Goal: Task Accomplishment & Management: Complete application form

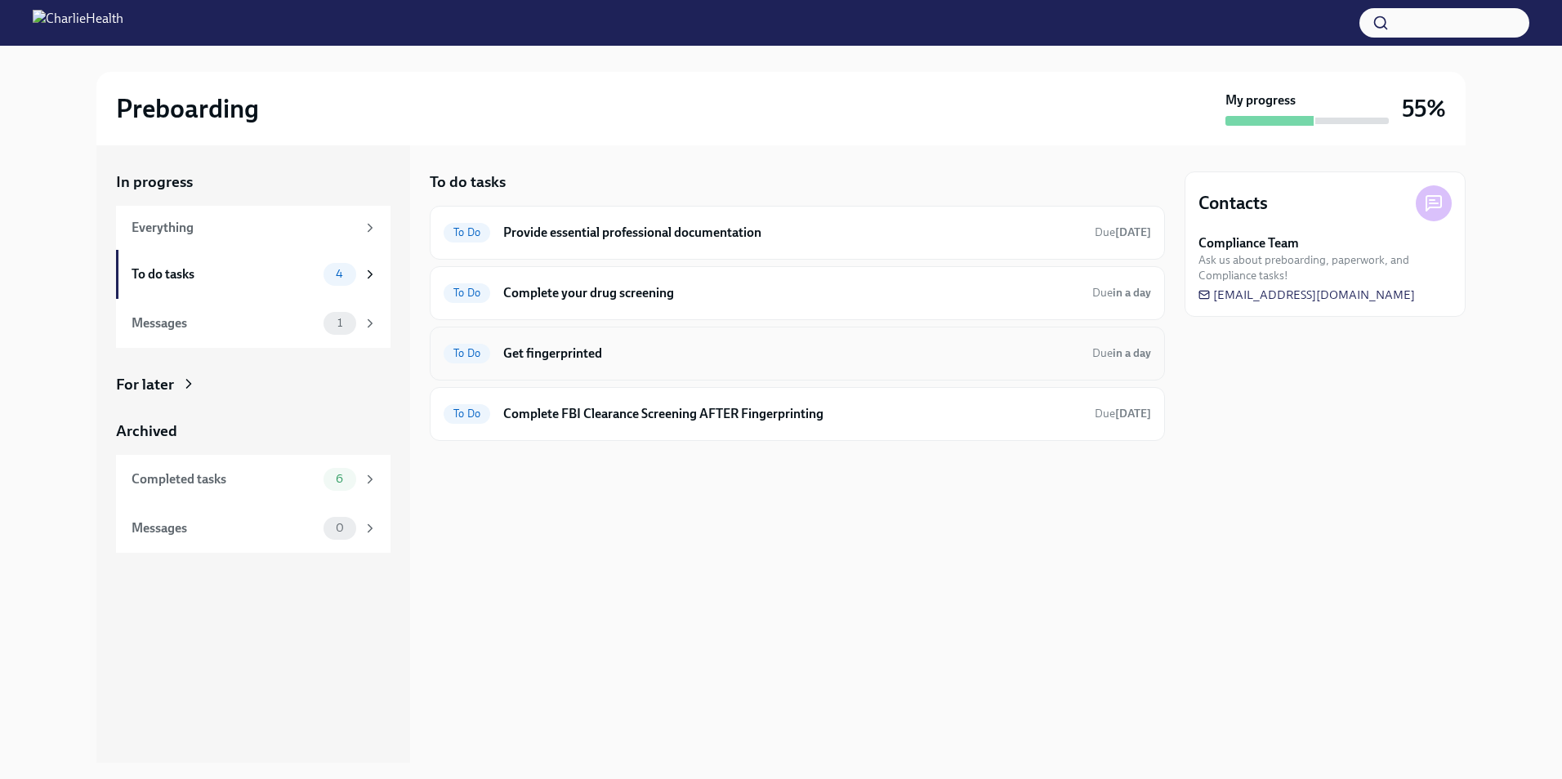
click at [613, 363] on div "To Do Get fingerprinted Due in a day" at bounding box center [796, 354] width 707 height 26
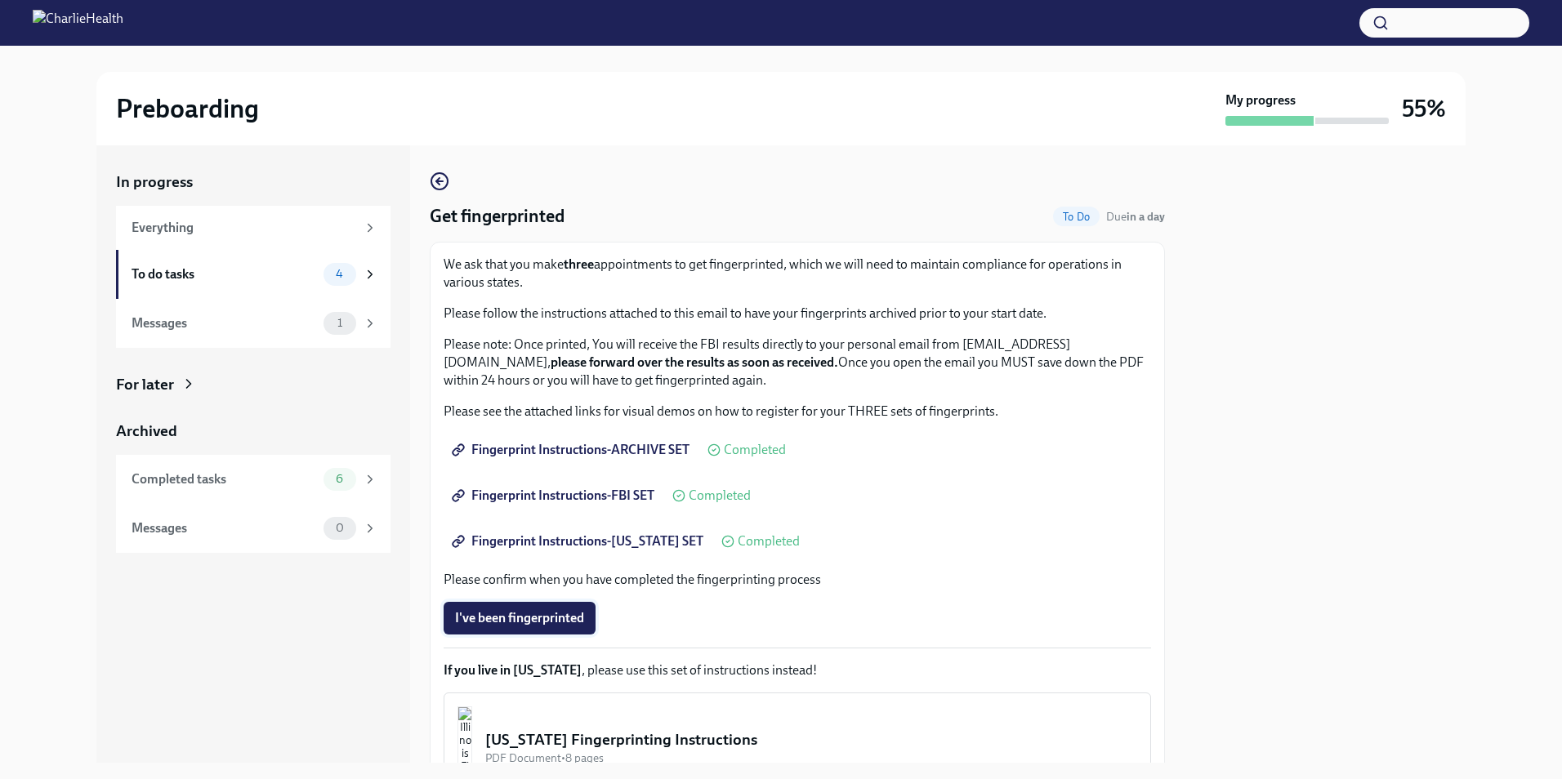
click at [553, 607] on button "I've been fingerprinted" at bounding box center [519, 618] width 152 height 33
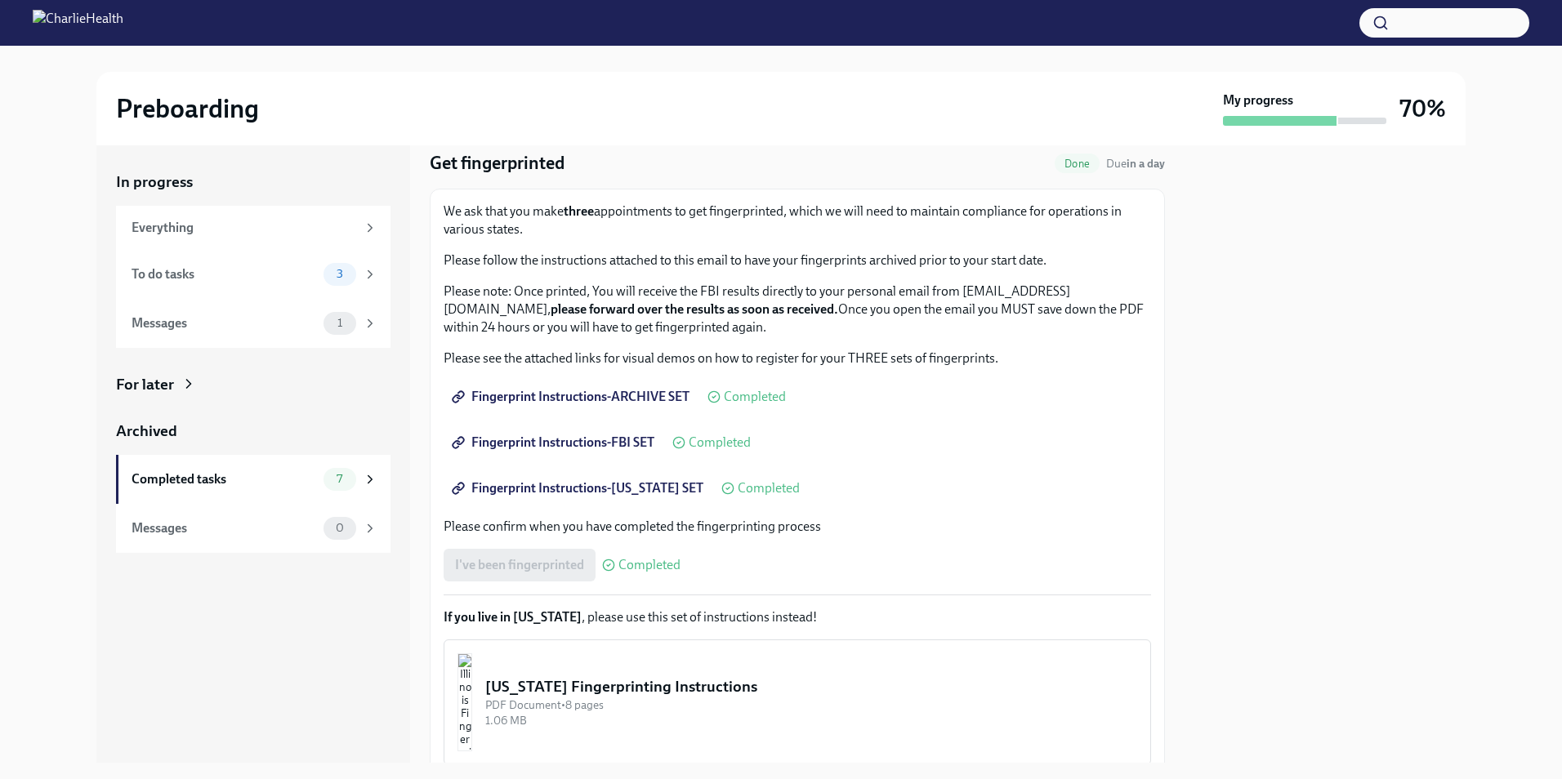
scroll to position [174, 0]
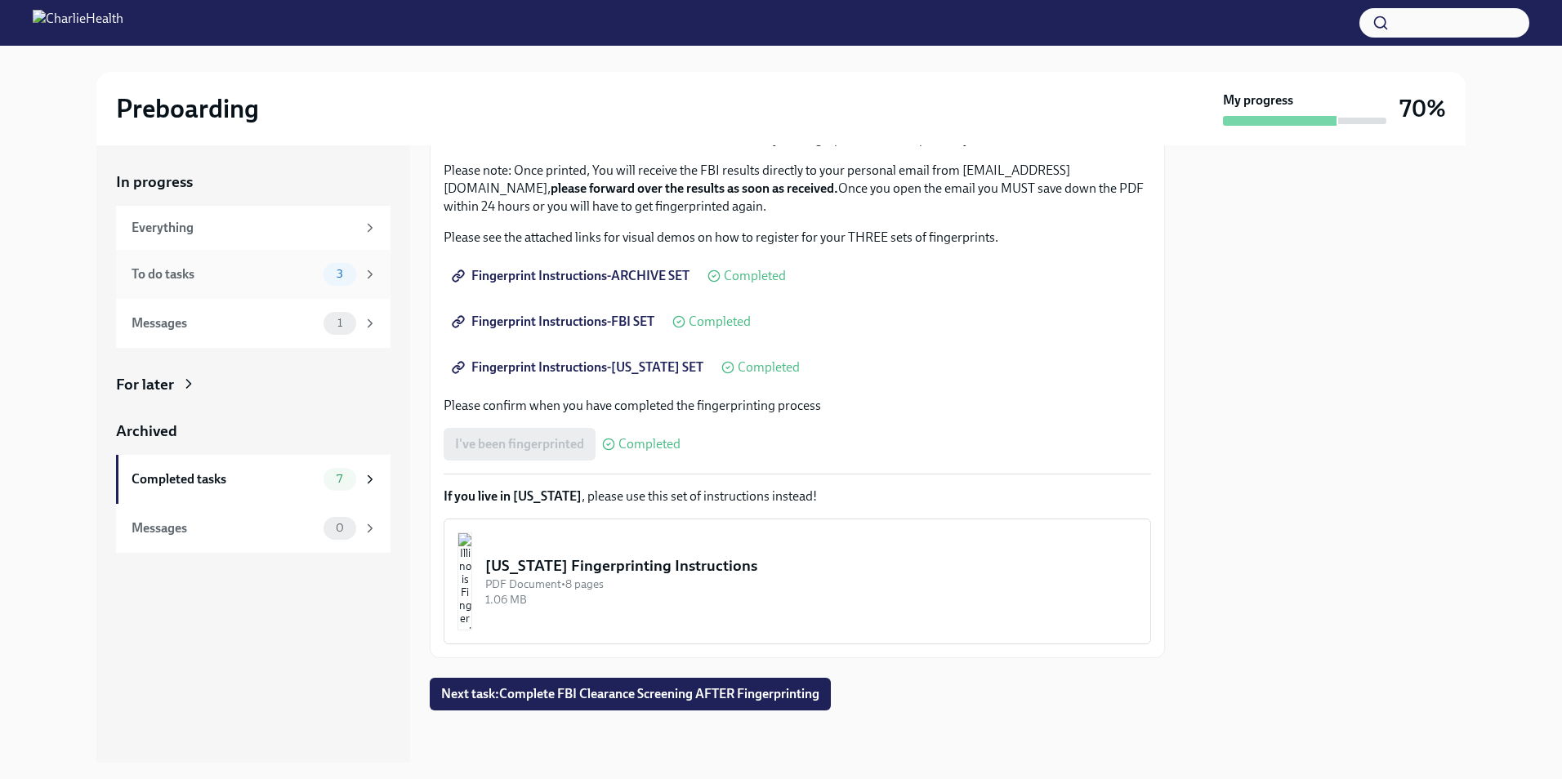
click at [355, 260] on div "To do tasks 3" at bounding box center [253, 274] width 274 height 49
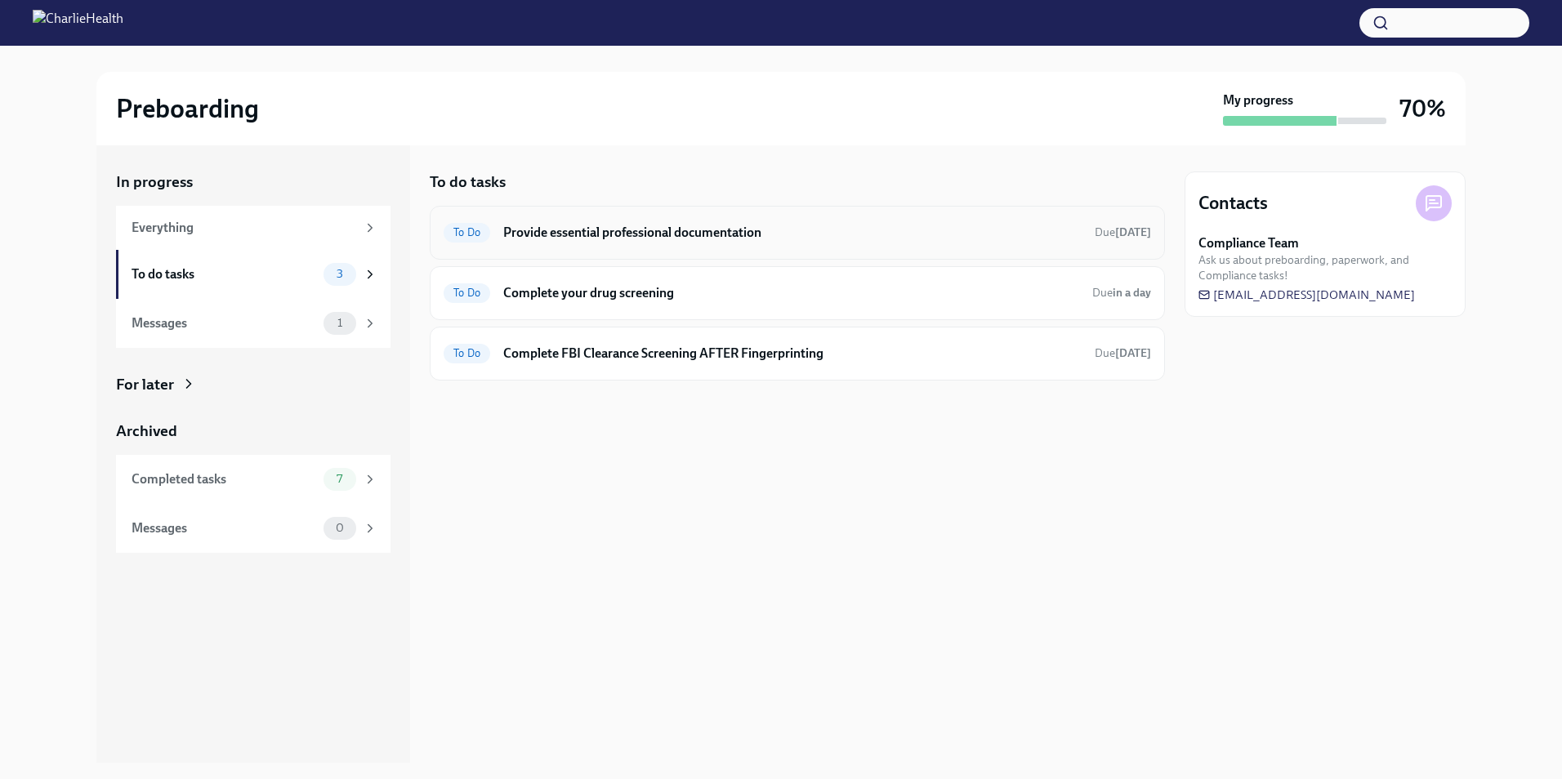
click at [488, 245] on div "To Do Provide essential professional documentation Due [DATE]" at bounding box center [796, 233] width 707 height 26
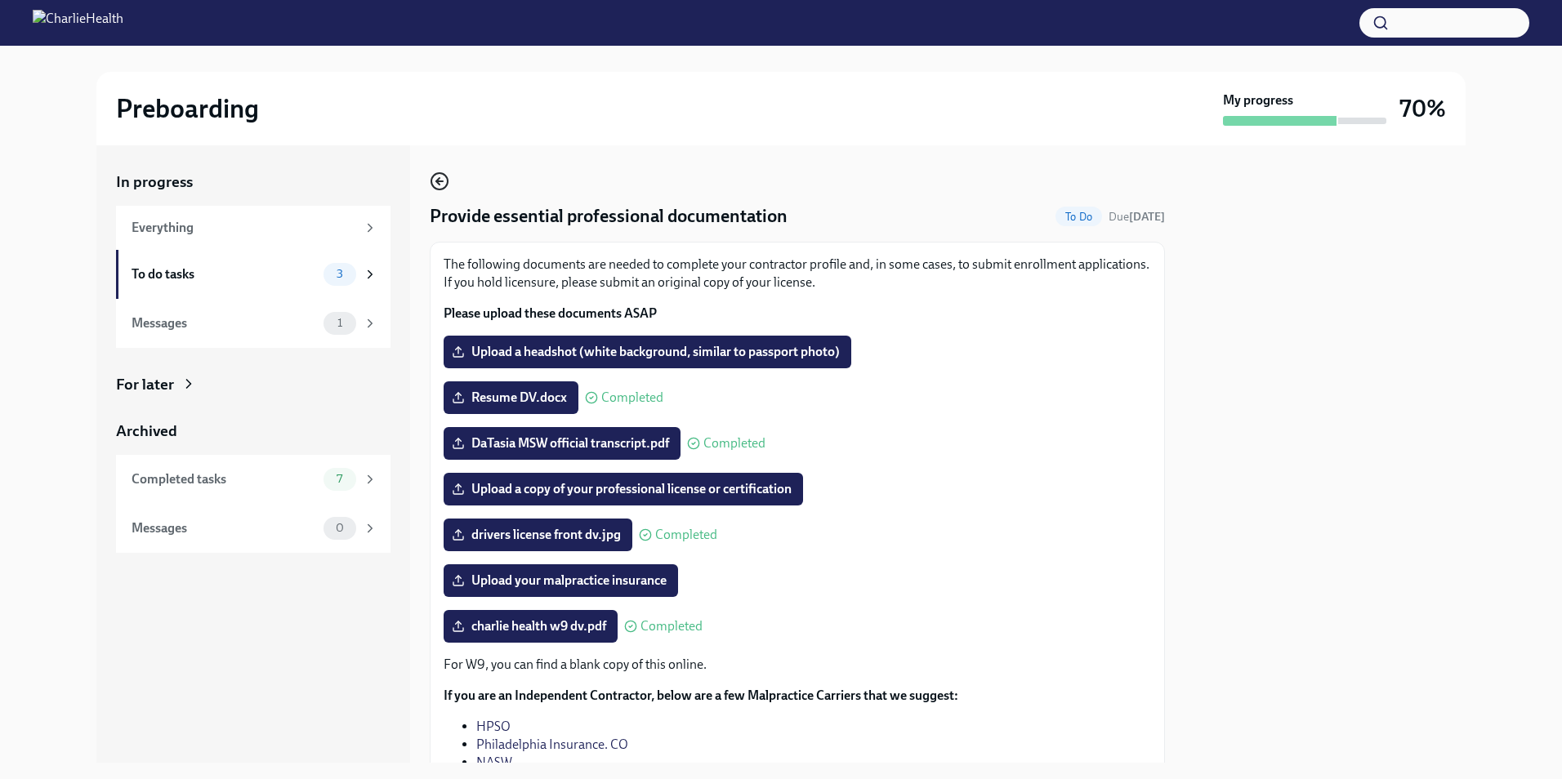
click at [437, 179] on icon "button" at bounding box center [440, 182] width 20 height 20
